Goal: Information Seeking & Learning: Learn about a topic

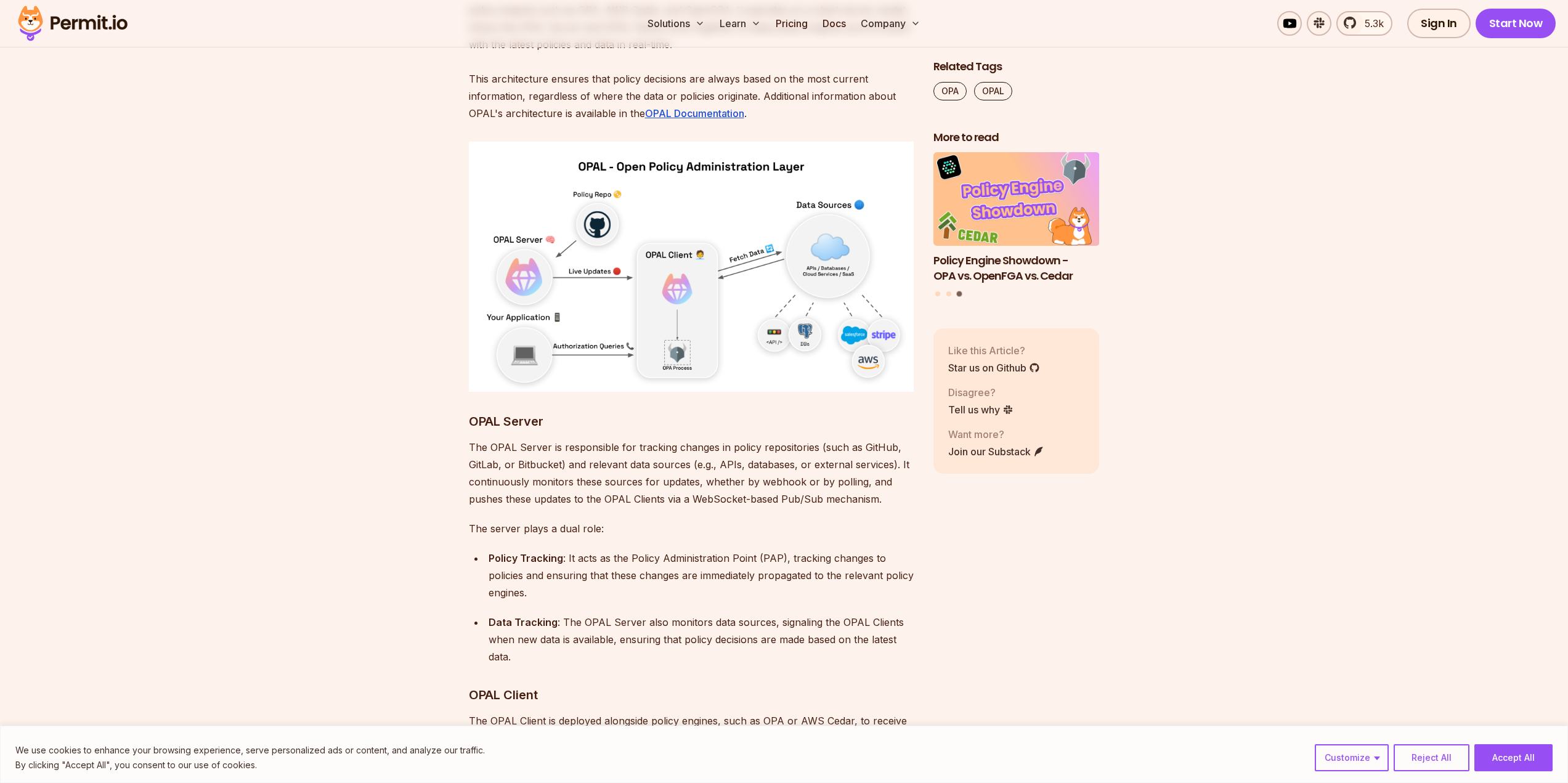
scroll to position [4589, 0]
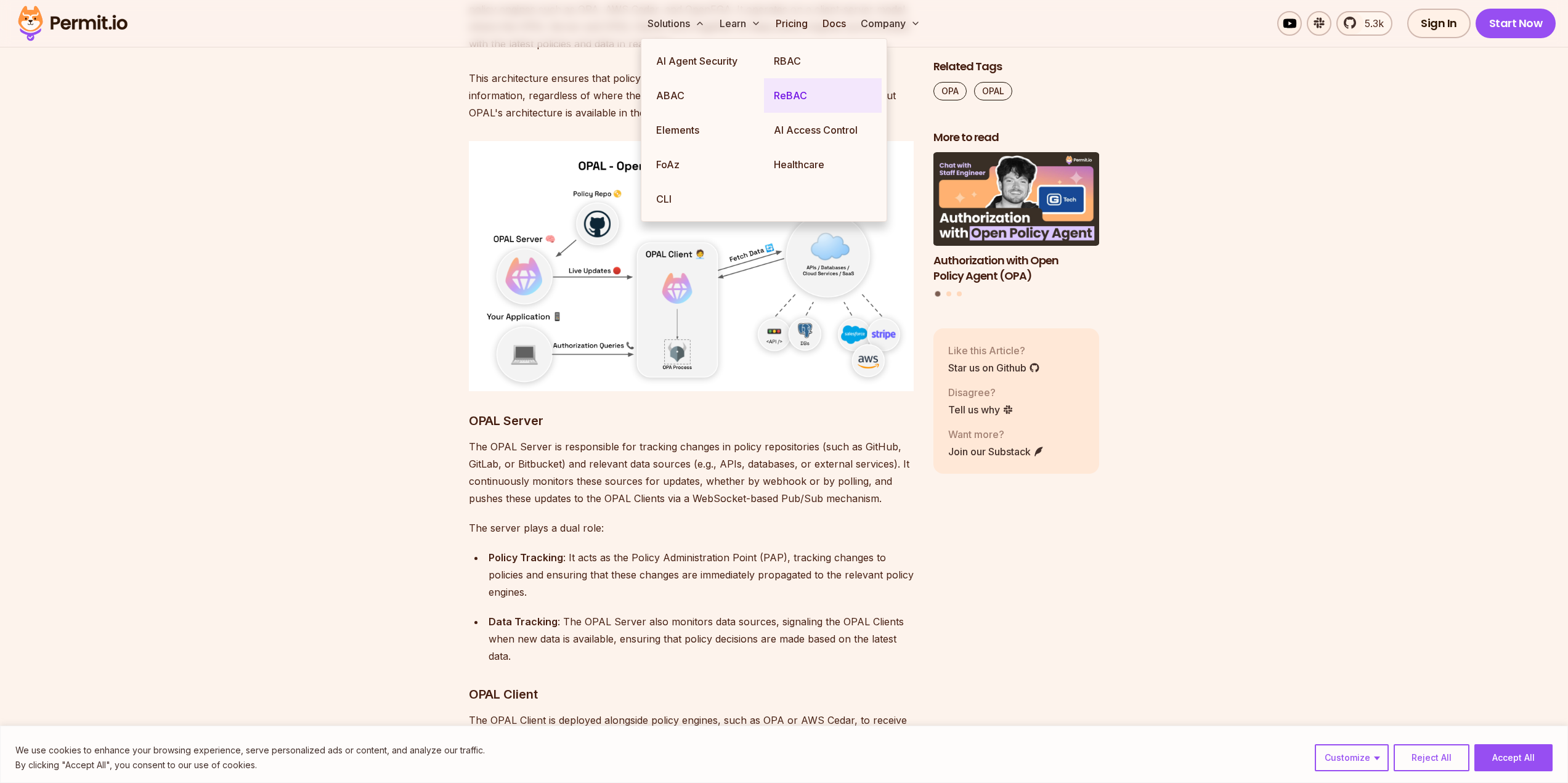
click at [806, 97] on link "ReBAC" at bounding box center [823, 95] width 117 height 34
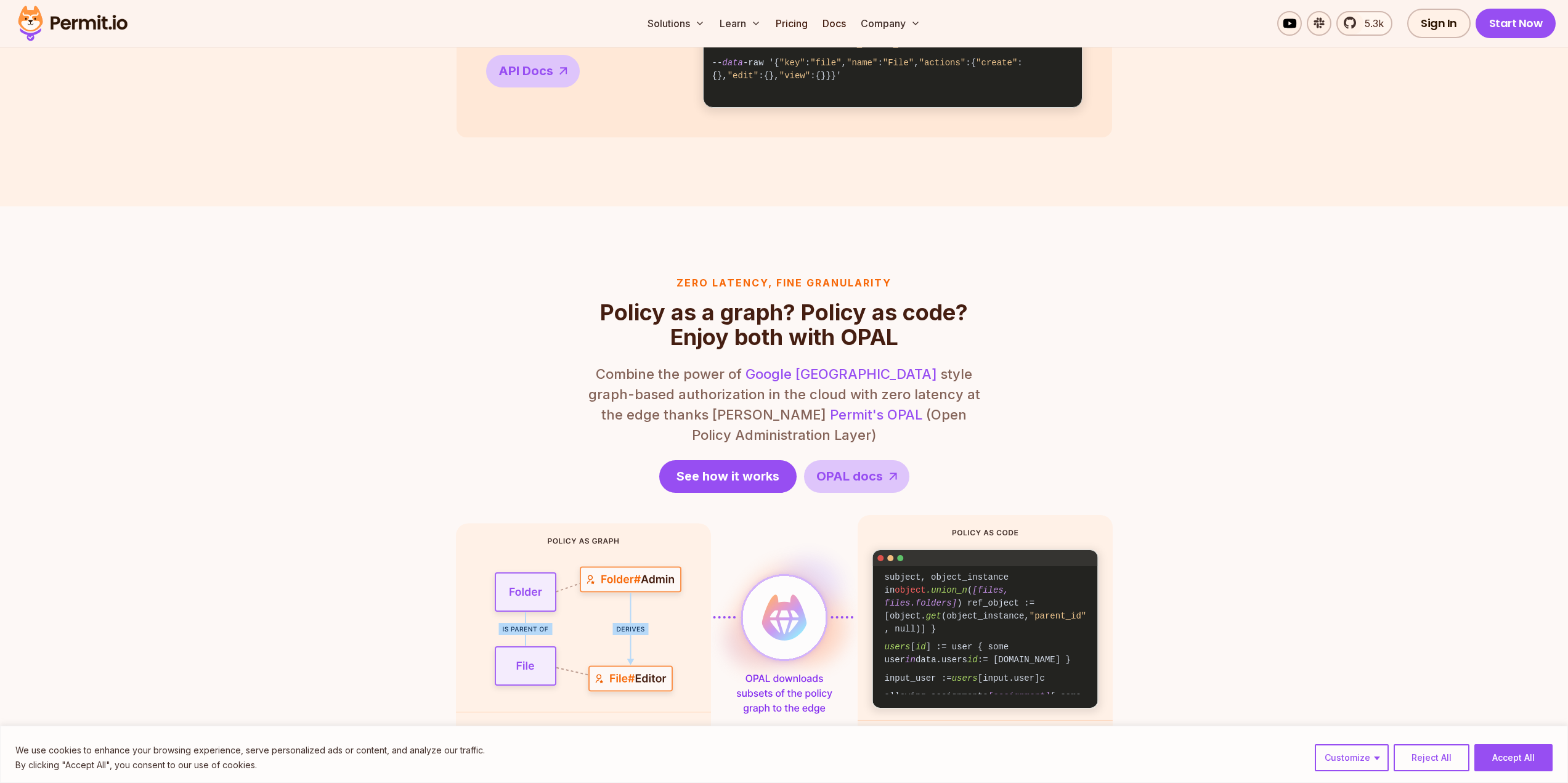
scroll to position [169, 0]
click at [1205, 535] on section "Zero latency, fine granularity Policy as a graph? Policy as code? Enjoy both wi…" at bounding box center [784, 524] width 1568 height 635
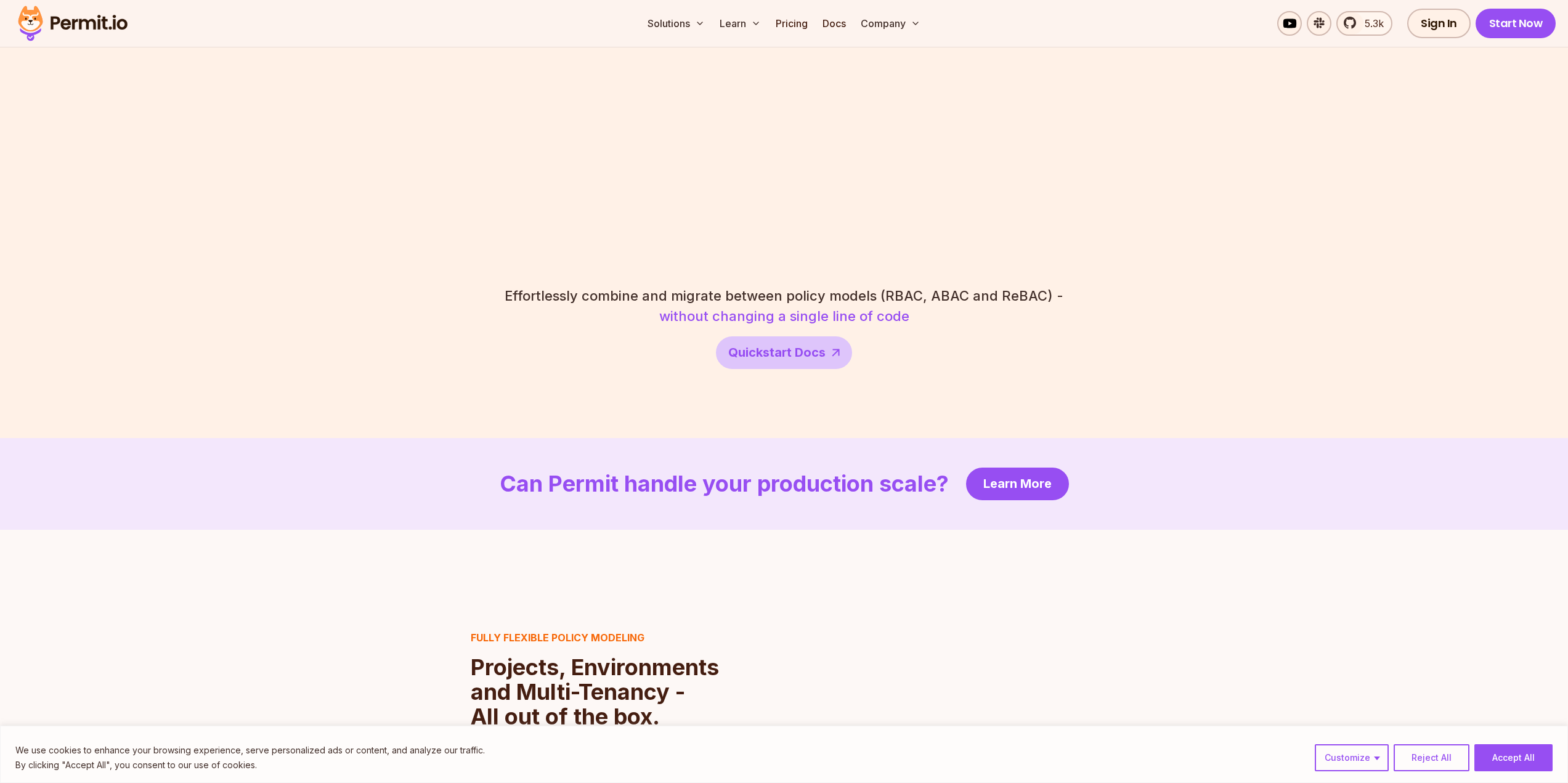
scroll to position [2262, 0]
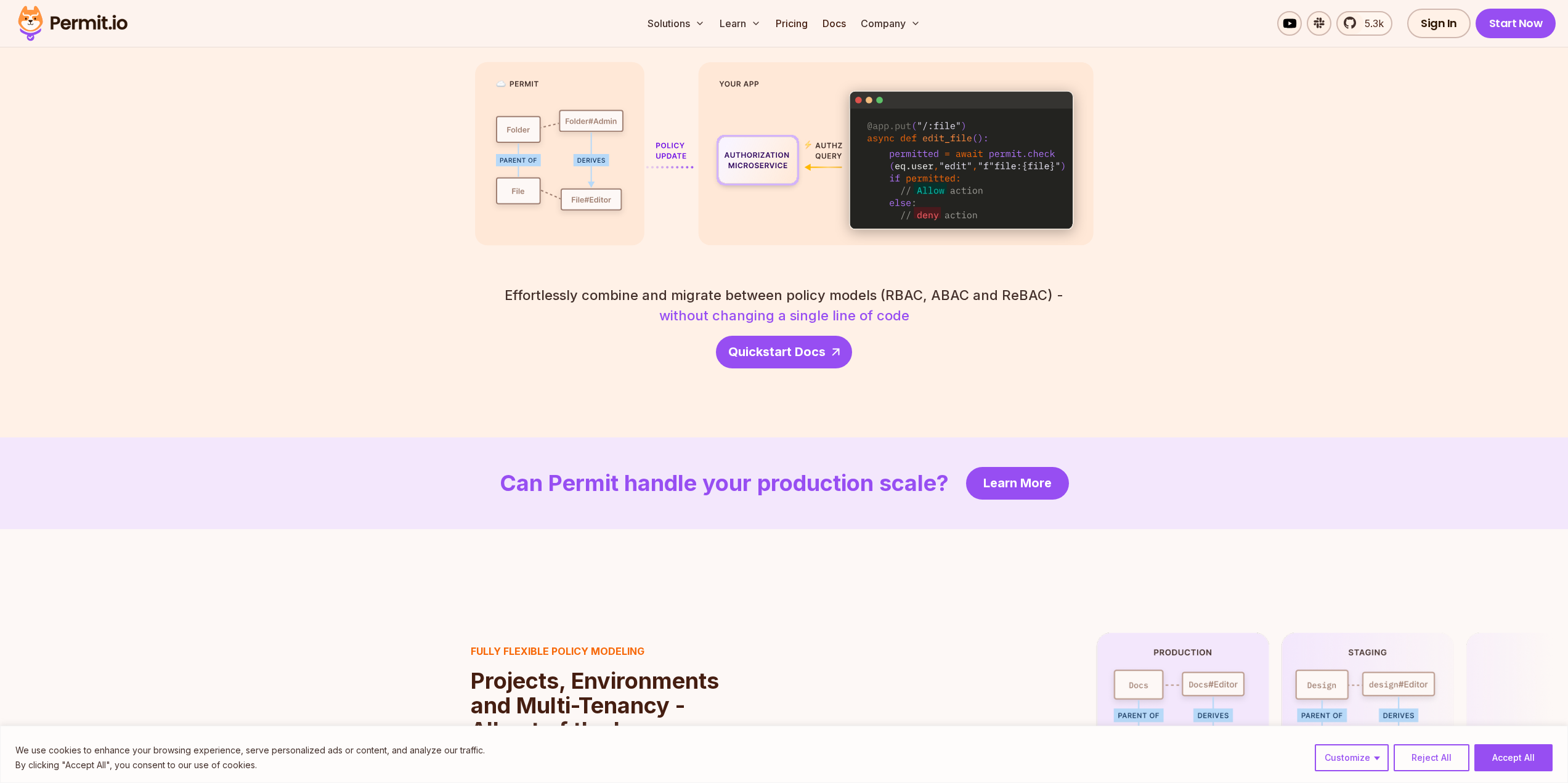
click at [808, 341] on link "Quickstart Docs" at bounding box center [784, 351] width 136 height 32
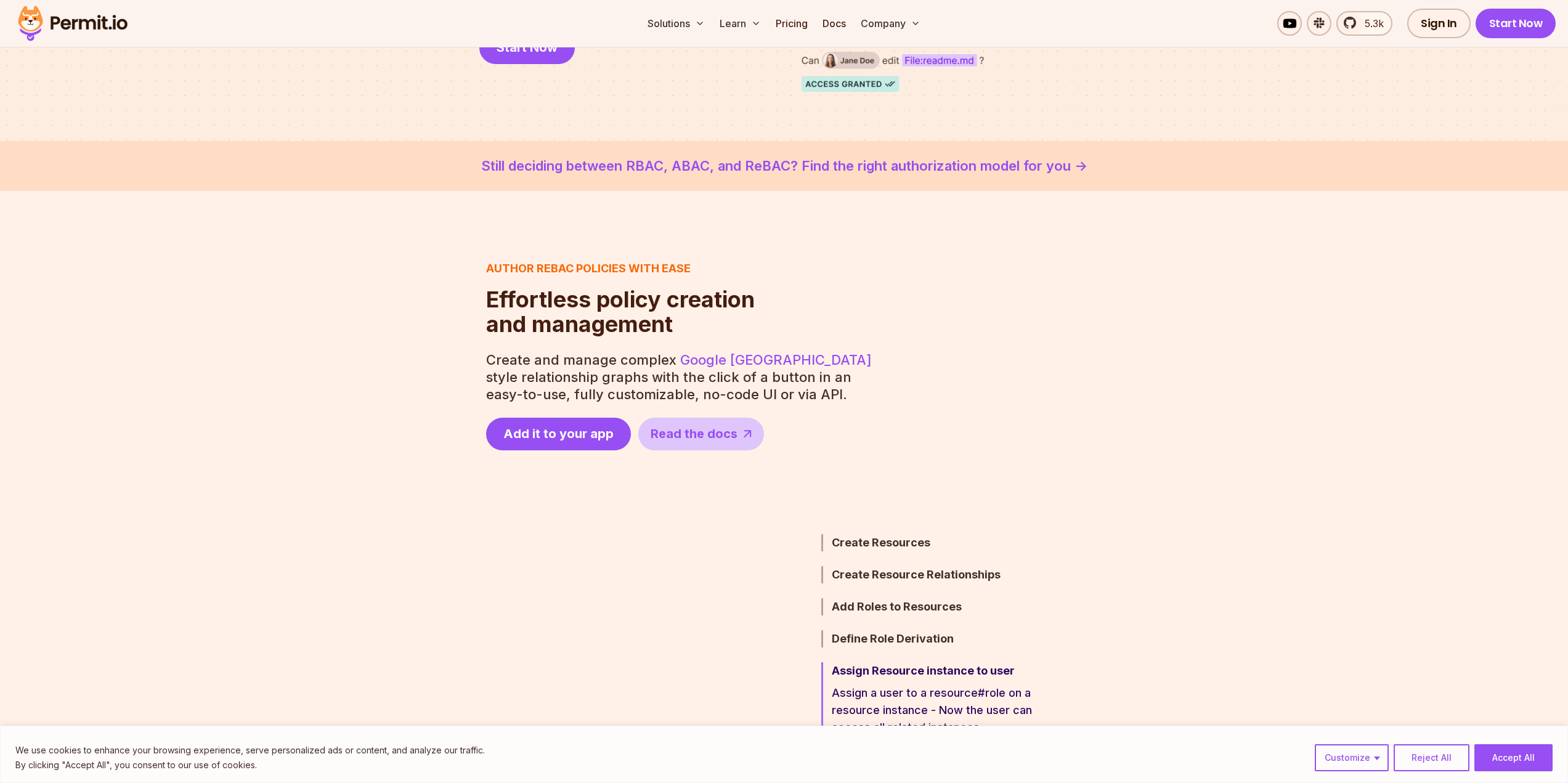
scroll to position [0, 0]
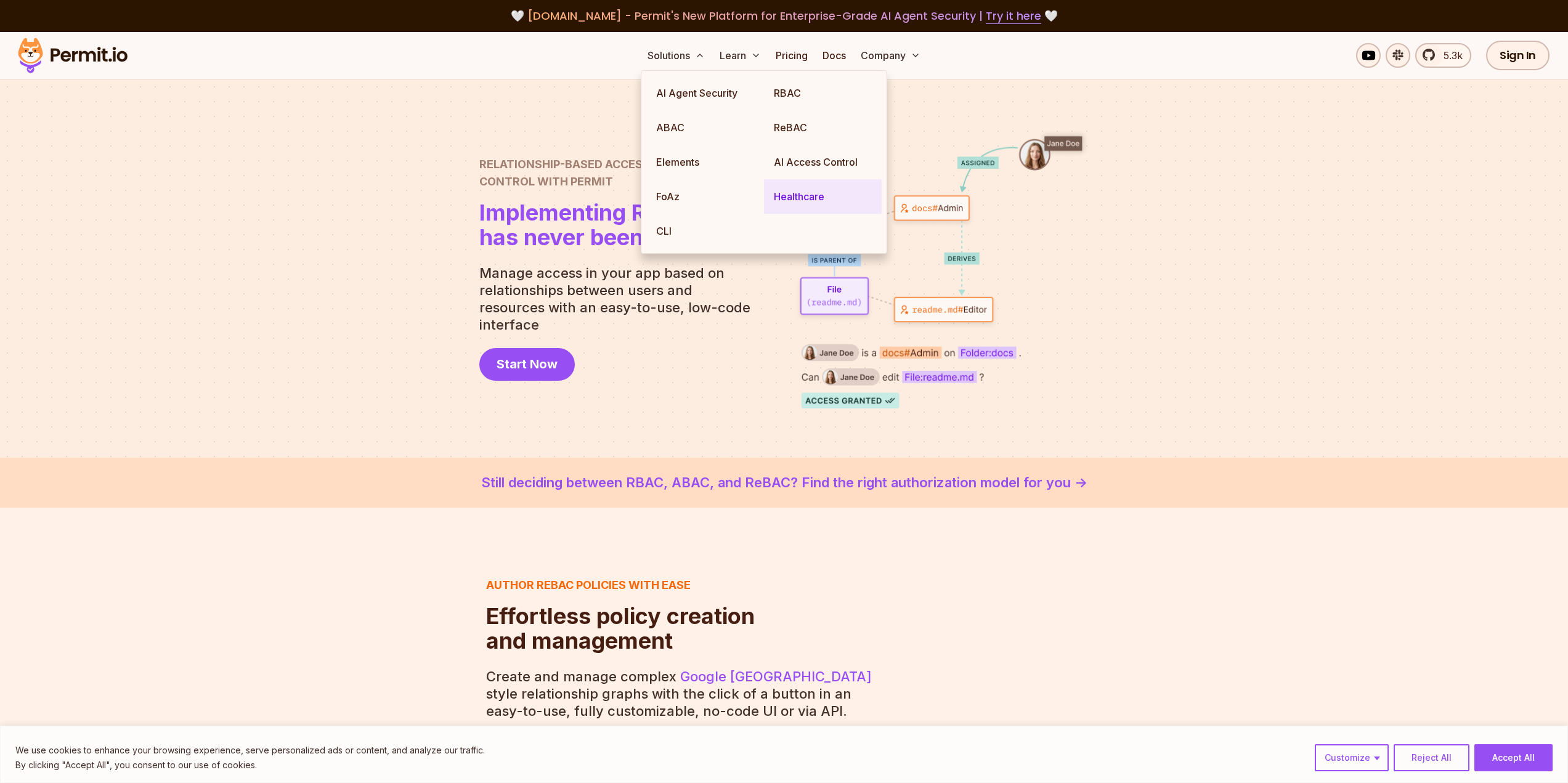
click at [793, 193] on link "Healthcare" at bounding box center [823, 196] width 117 height 34
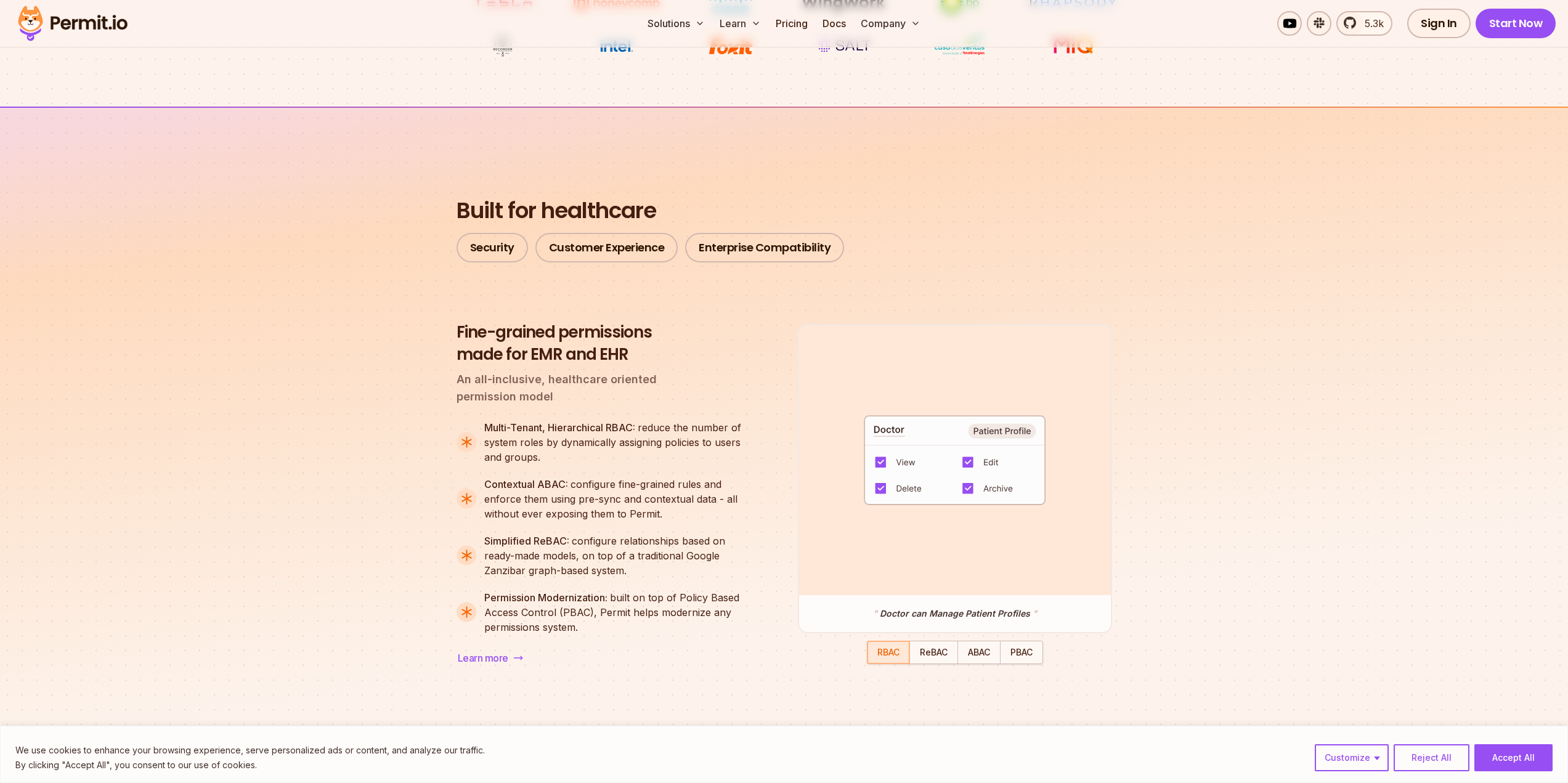
scroll to position [795, 0]
click at [798, 18] on link "Pricing" at bounding box center [792, 23] width 42 height 24
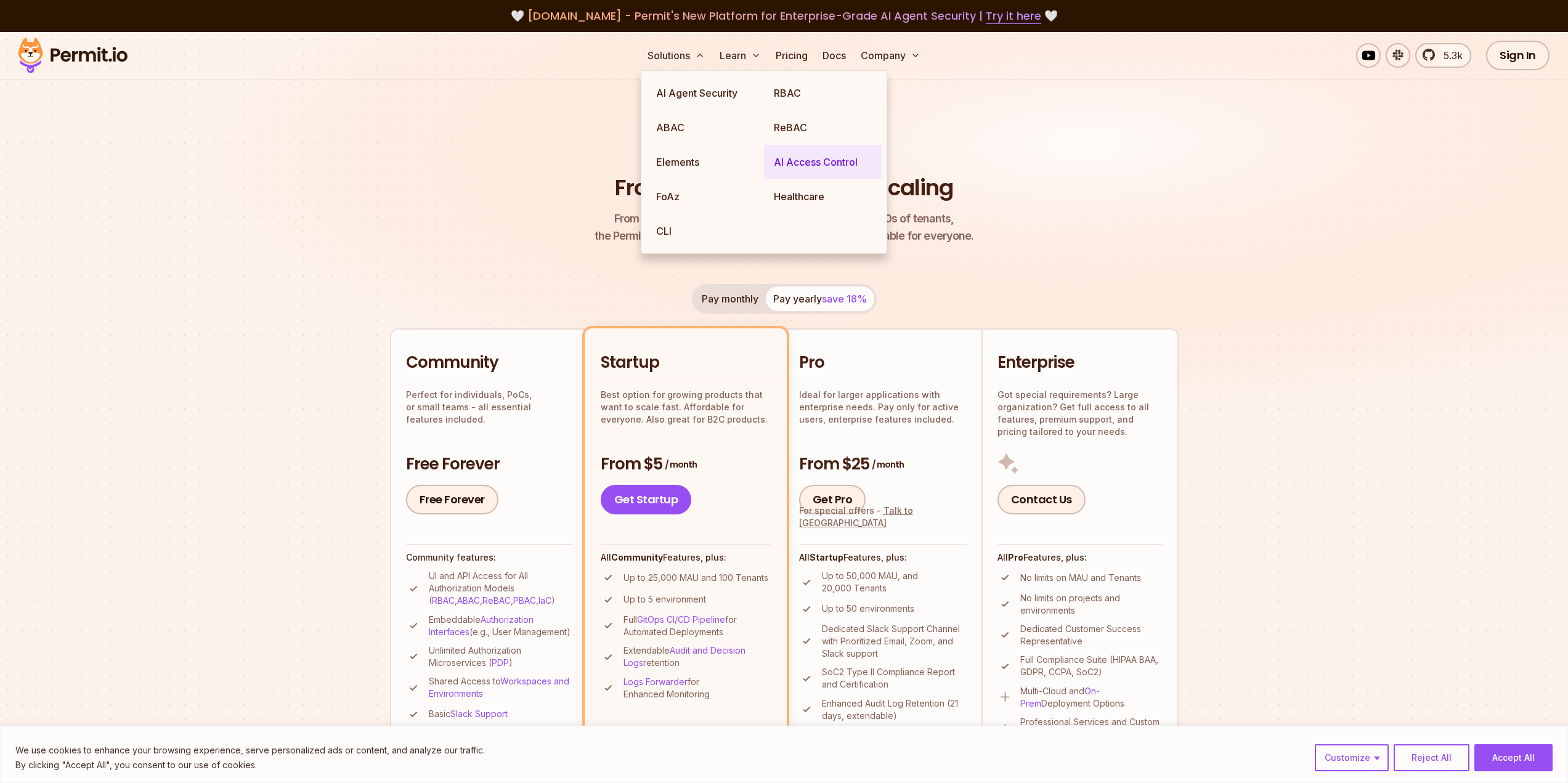
click at [838, 165] on link "AI Access Control" at bounding box center [823, 161] width 117 height 34
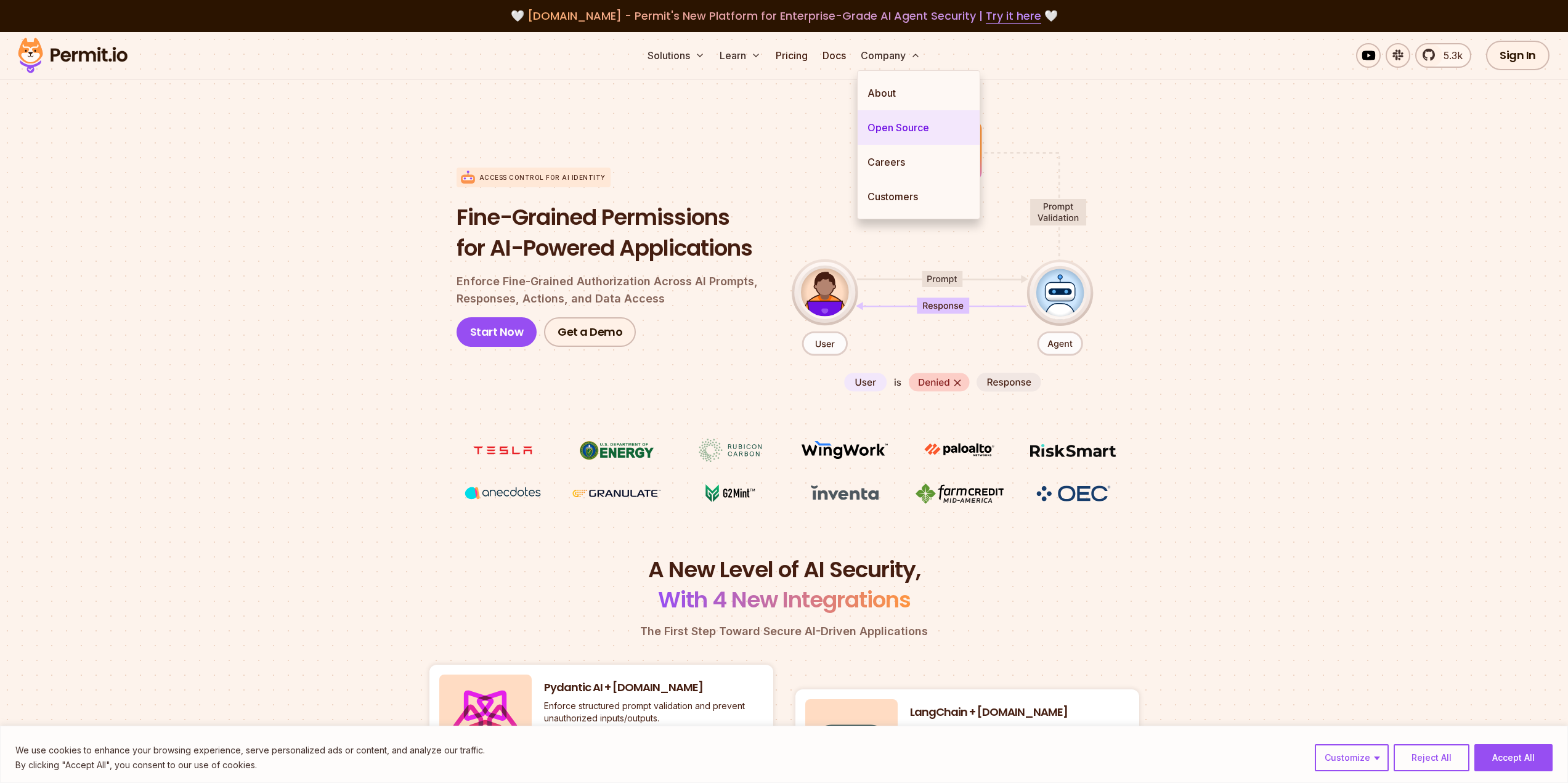
click at [912, 123] on link "Open Source" at bounding box center [918, 127] width 122 height 34
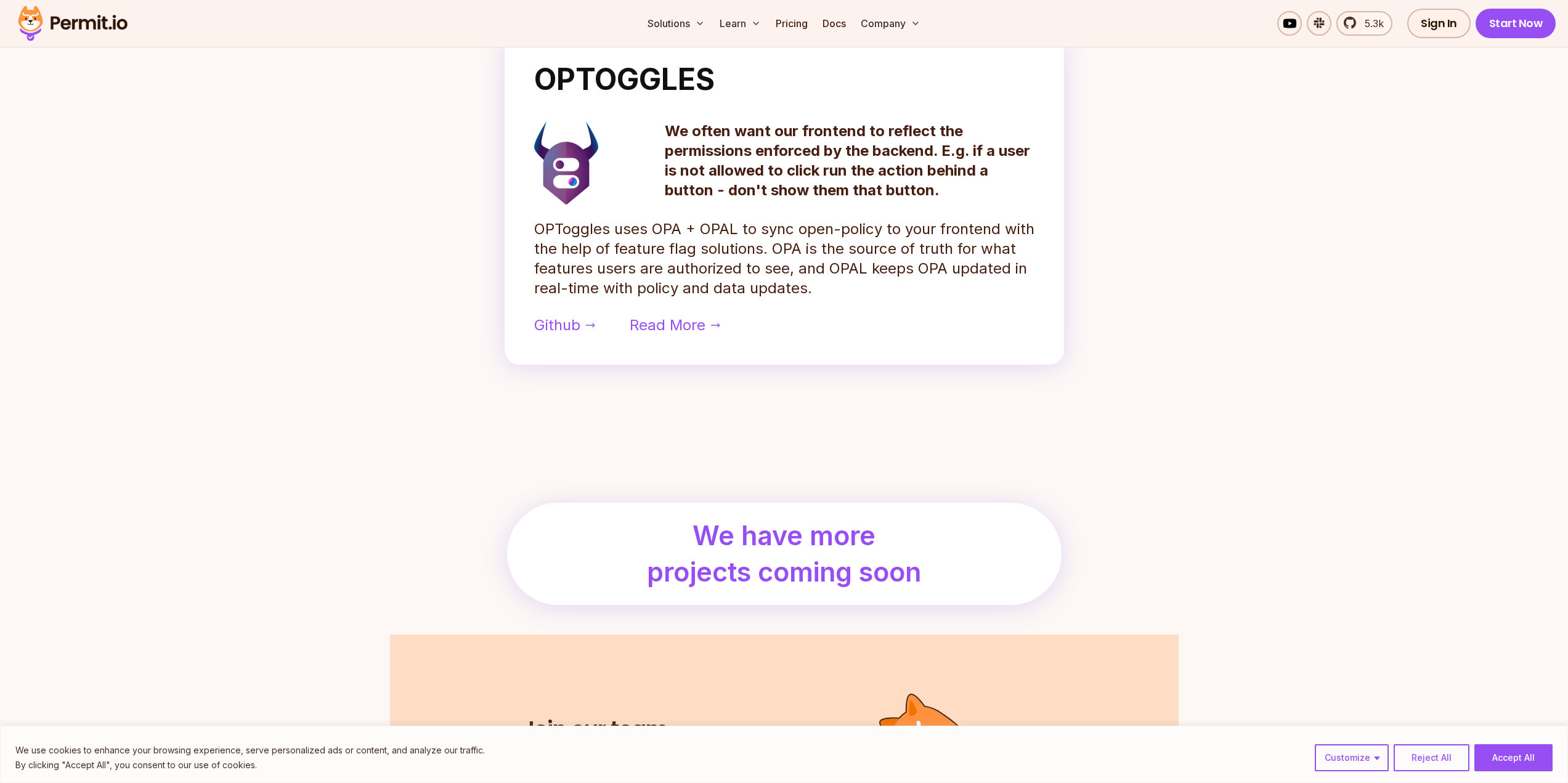
scroll to position [1035, 0]
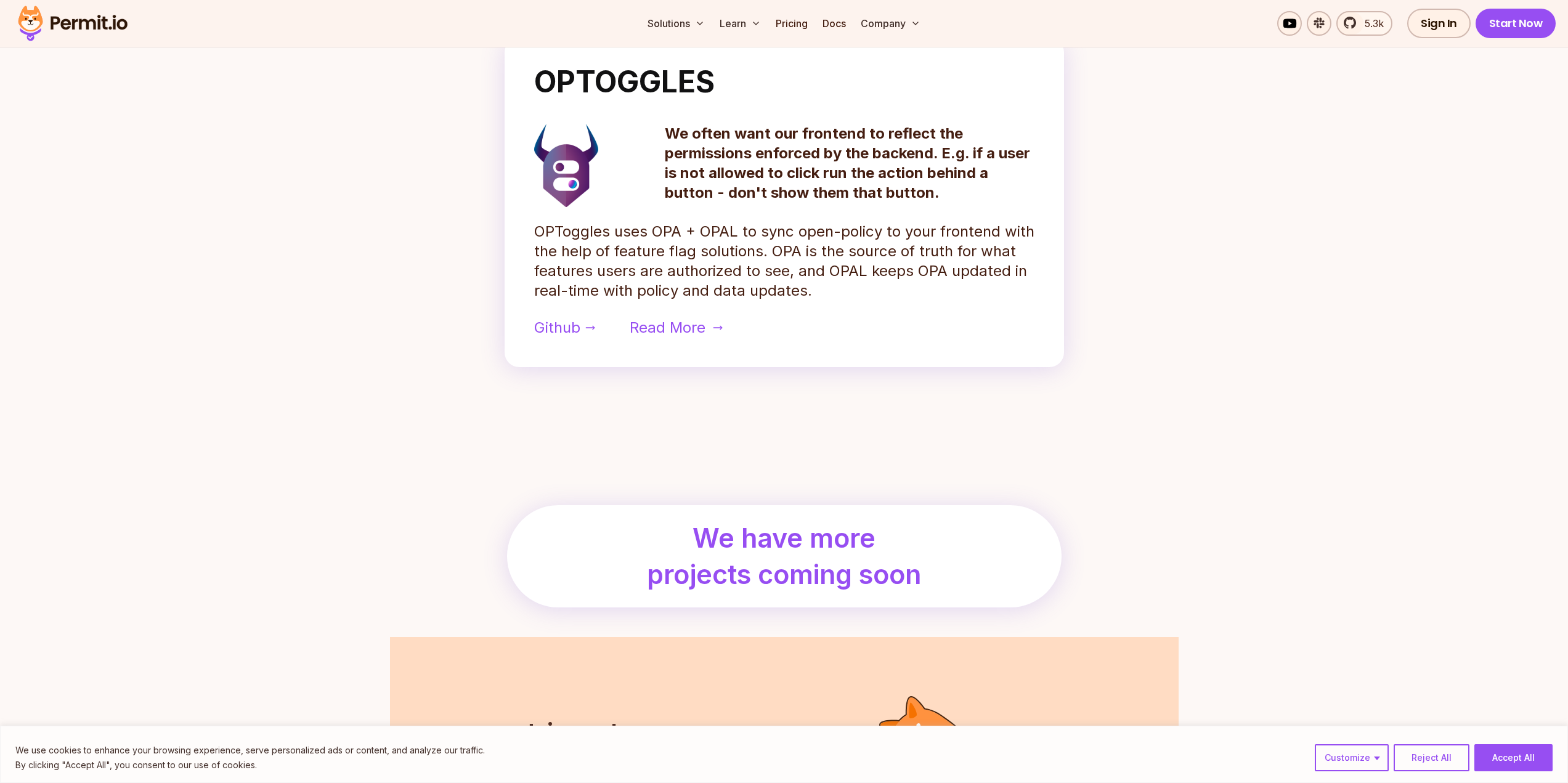
click at [696, 329] on span "Read More" at bounding box center [668, 328] width 75 height 20
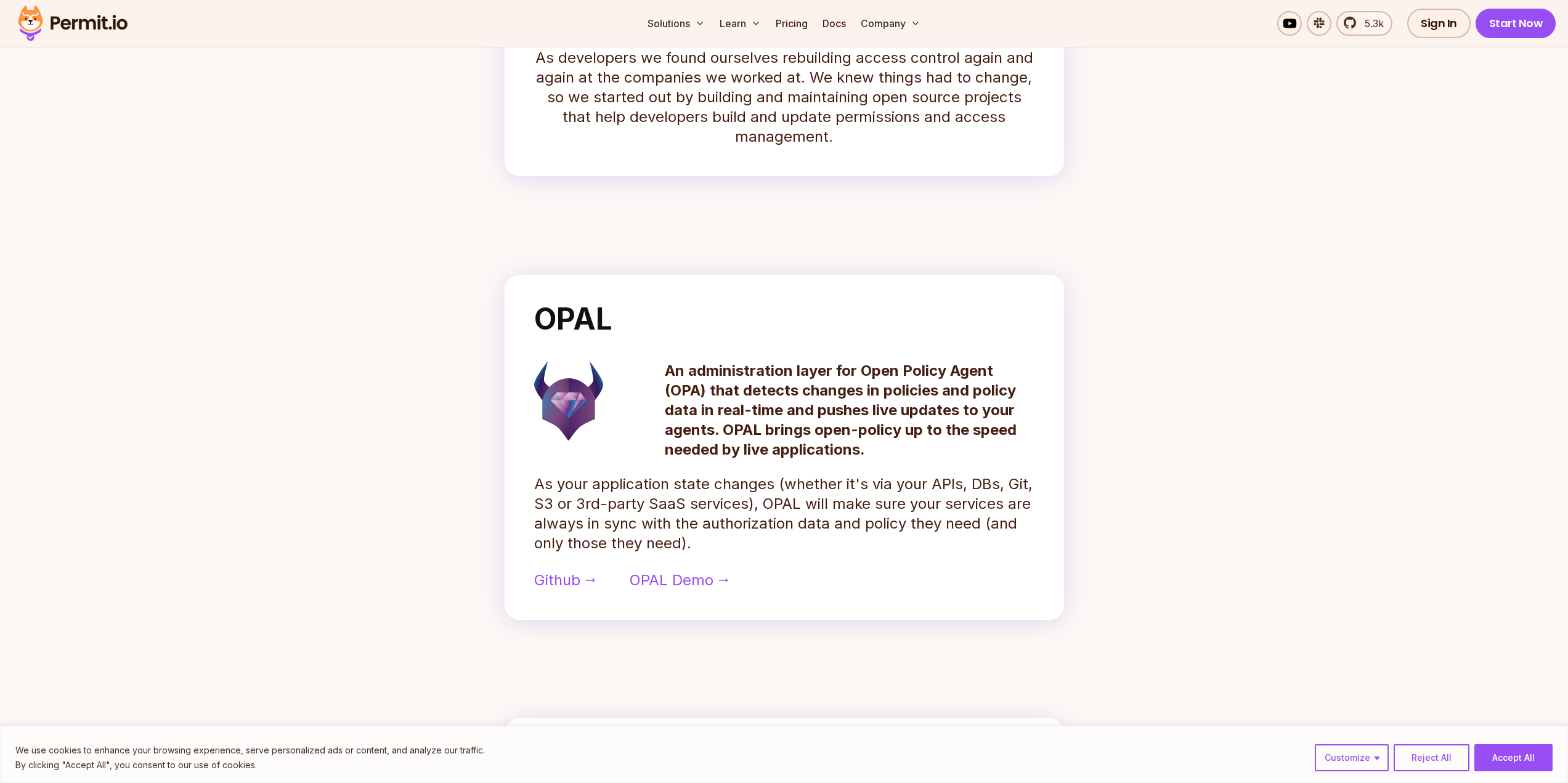
scroll to position [352, 0]
click at [703, 585] on span "OPAL Demo" at bounding box center [672, 581] width 84 height 20
